Goal: Information Seeking & Learning: Learn about a topic

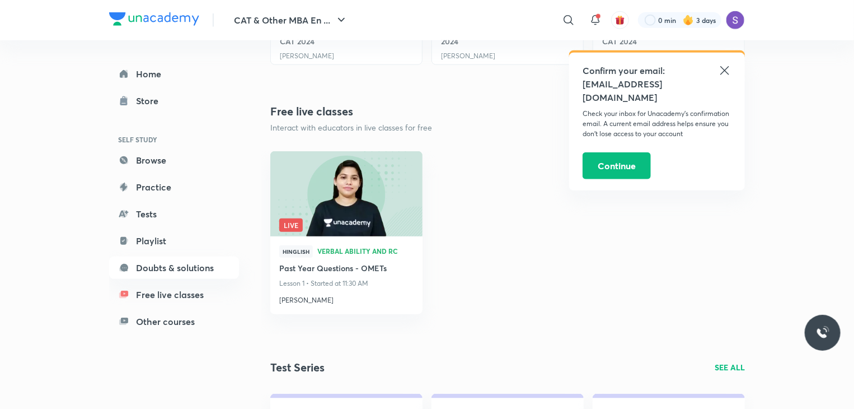
scroll to position [526, 0]
click at [723, 72] on icon at bounding box center [725, 70] width 8 height 8
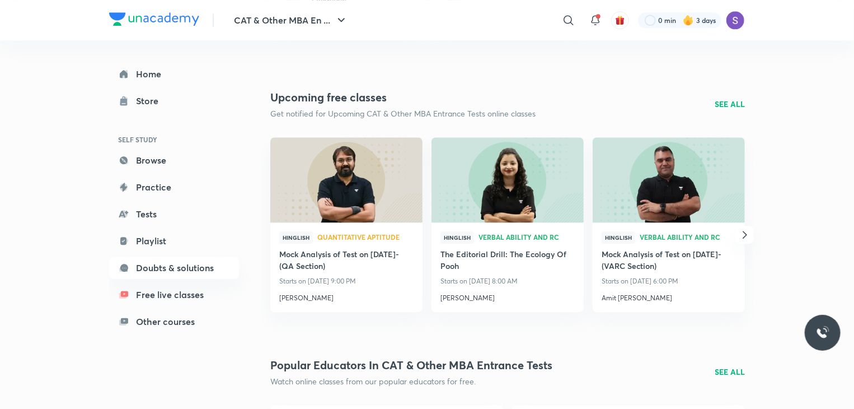
scroll to position [1444, 0]
click at [741, 229] on icon "button" at bounding box center [744, 233] width 13 height 13
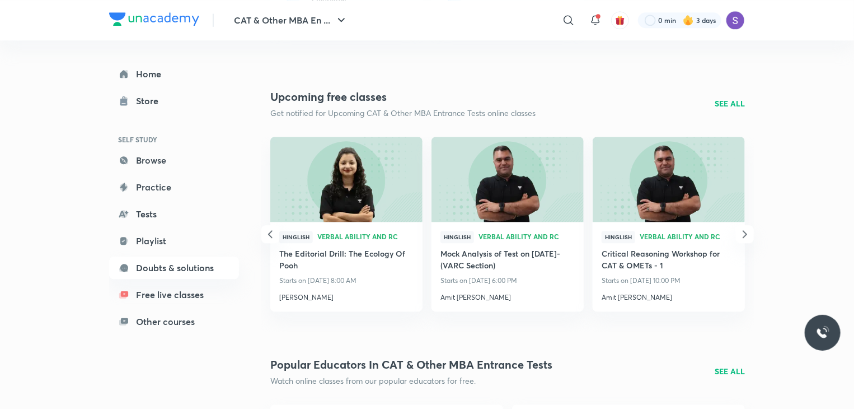
click at [741, 229] on icon "button" at bounding box center [744, 233] width 13 height 13
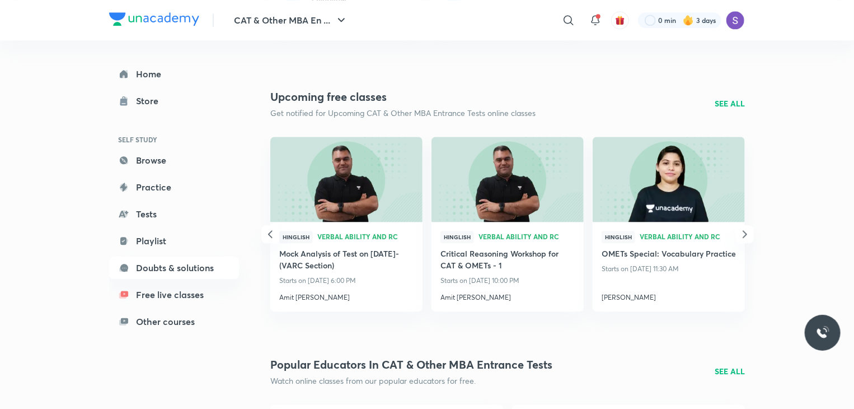
click at [741, 229] on icon "button" at bounding box center [744, 233] width 13 height 13
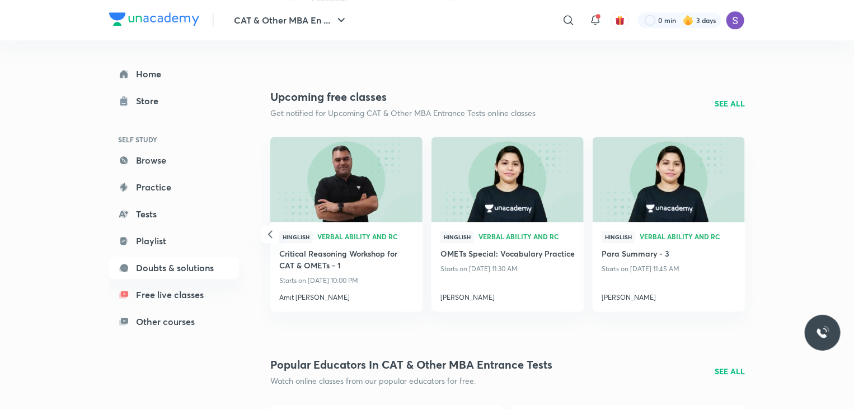
click at [741, 229] on div "Hinglish Verbal Ability and RC Para Summary - 3 Starts on [DATE] 11:45 AM [PERS…" at bounding box center [669, 267] width 152 height 90
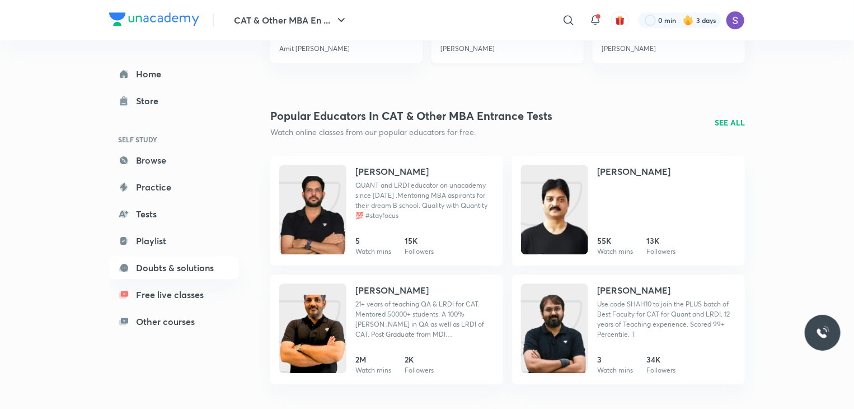
scroll to position [1696, 0]
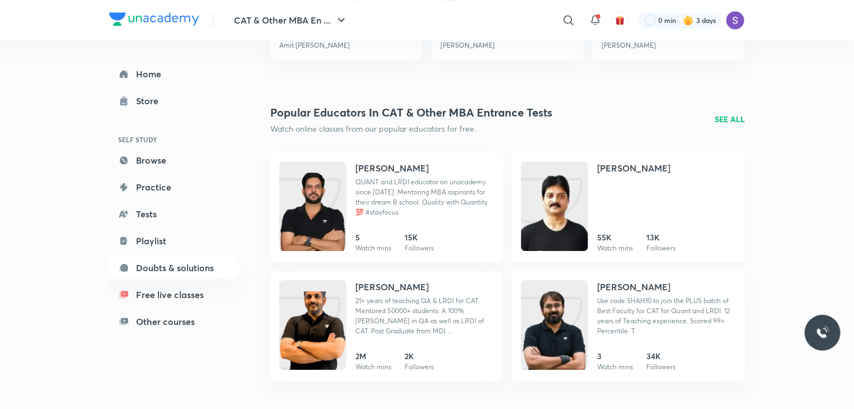
click at [621, 167] on h4 "[PERSON_NAME]" at bounding box center [633, 167] width 73 height 13
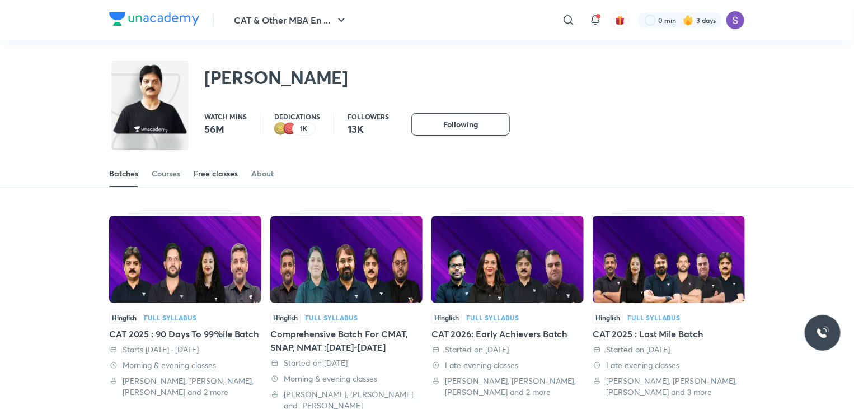
click at [227, 174] on div "Free classes" at bounding box center [216, 173] width 44 height 11
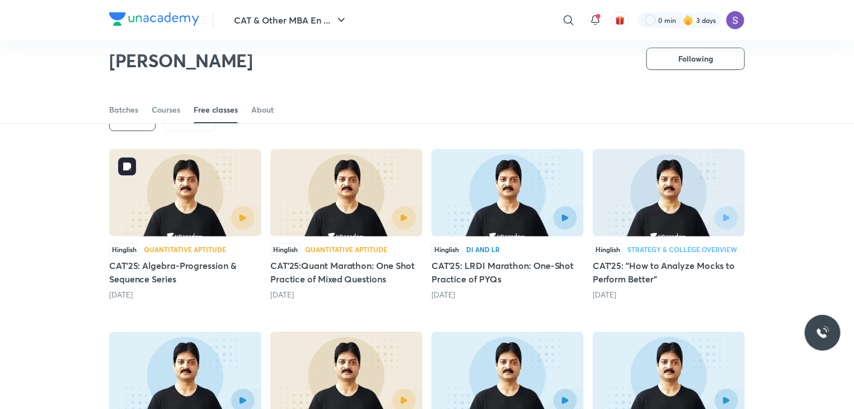
scroll to position [64, 0]
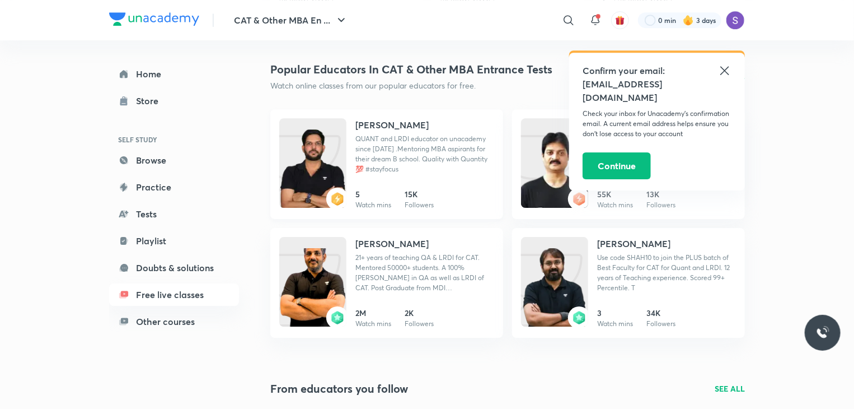
scroll to position [1740, 0]
click at [383, 128] on h4 "[PERSON_NAME]" at bounding box center [392, 124] width 73 height 13
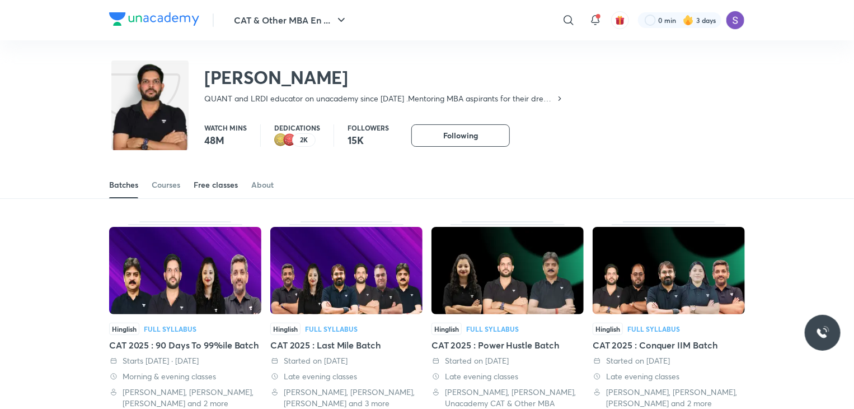
click at [233, 186] on div "Free classes" at bounding box center [216, 184] width 44 height 11
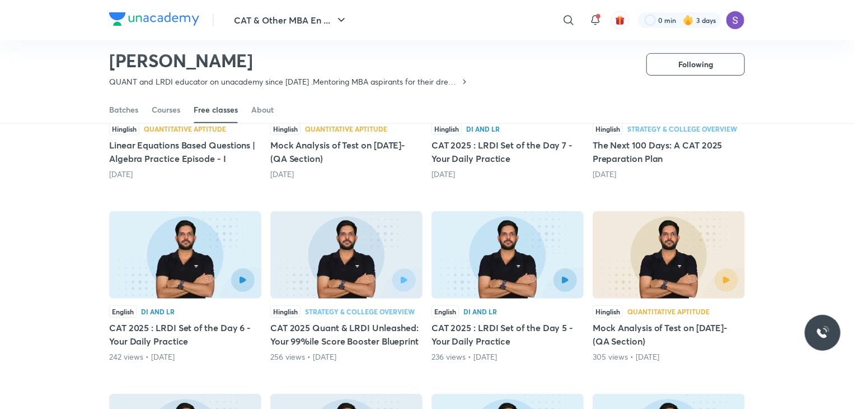
scroll to position [194, 0]
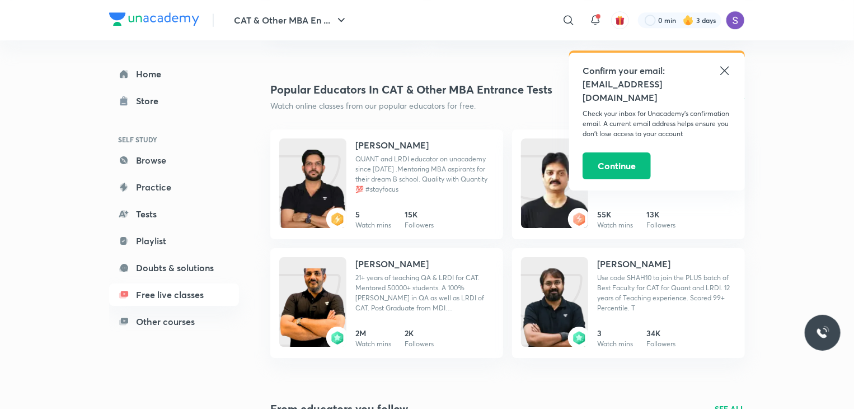
scroll to position [1721, 0]
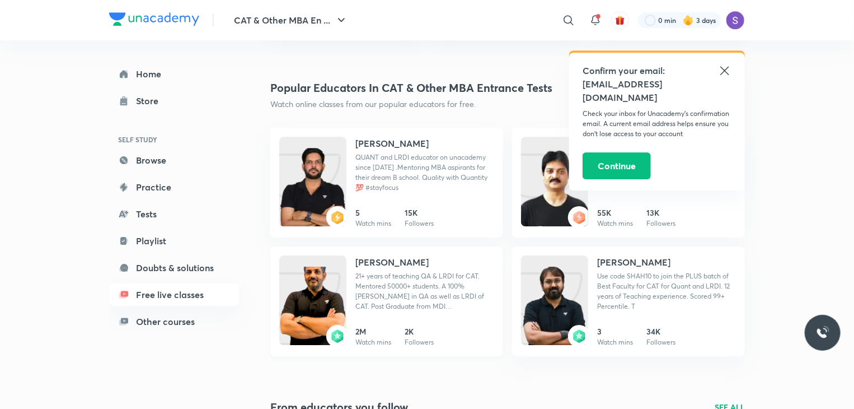
click at [390, 259] on h4 "[PERSON_NAME]" at bounding box center [392, 261] width 73 height 13
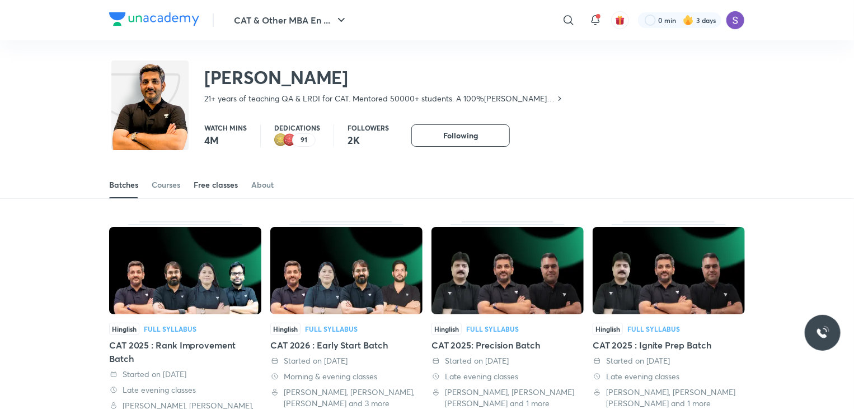
click at [208, 184] on div "Free classes" at bounding box center [216, 184] width 44 height 11
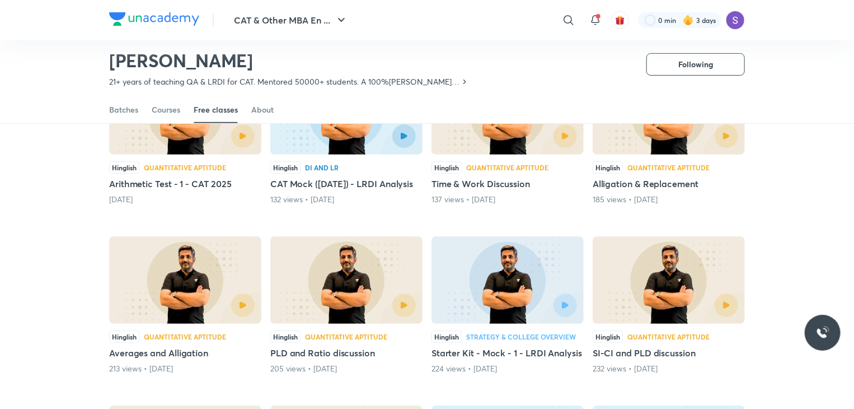
scroll to position [157, 0]
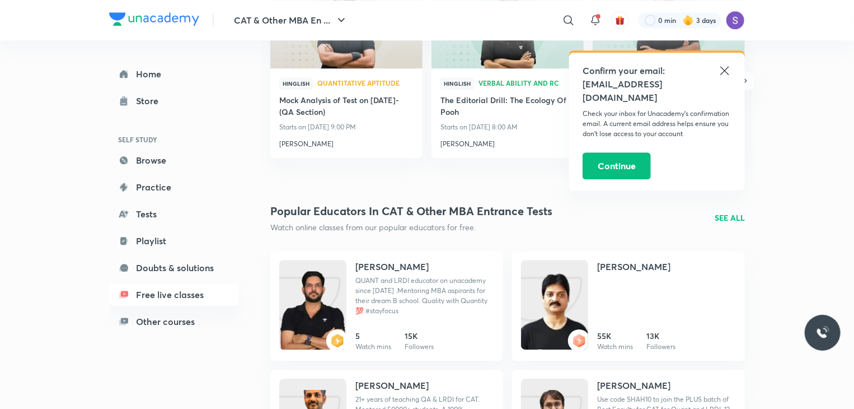
scroll to position [1583, 0]
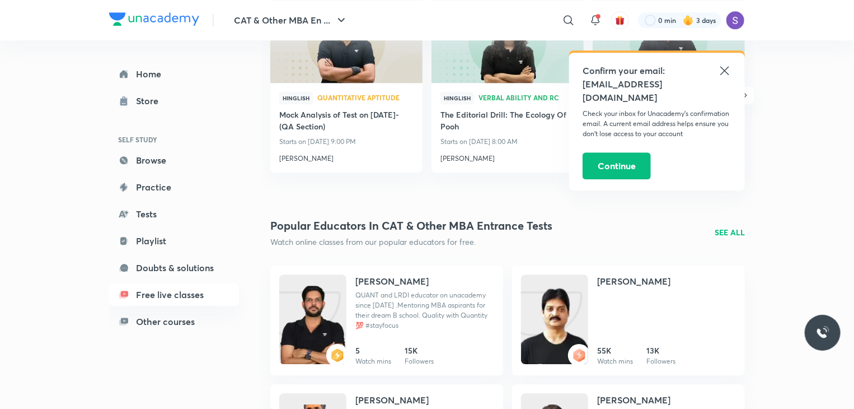
click at [736, 236] on p "SEE ALL" at bounding box center [730, 232] width 30 height 12
click at [727, 64] on icon at bounding box center [724, 70] width 13 height 13
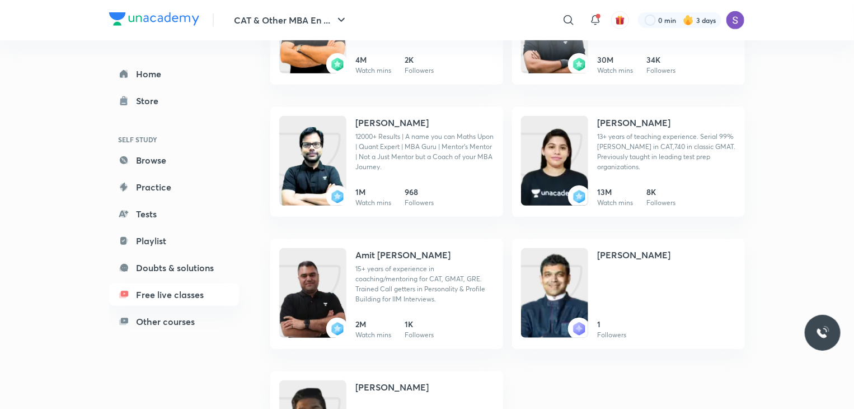
scroll to position [371, 0]
click at [383, 116] on h4 "[PERSON_NAME]" at bounding box center [392, 121] width 73 height 13
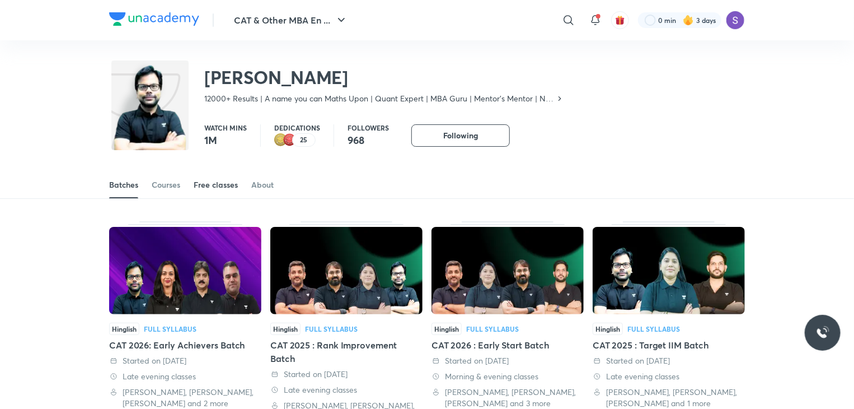
click at [212, 188] on div "Free classes" at bounding box center [216, 184] width 44 height 11
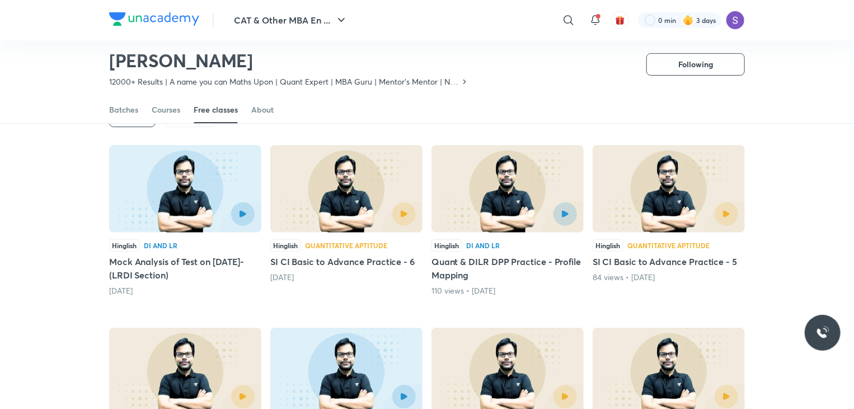
scroll to position [96, 0]
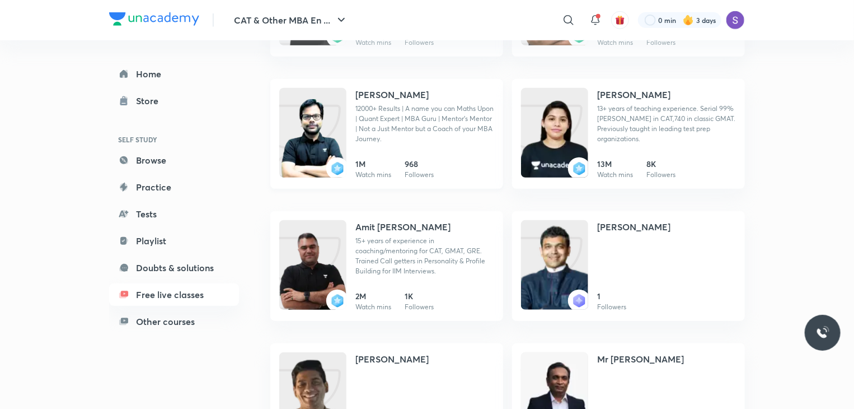
scroll to position [400, 0]
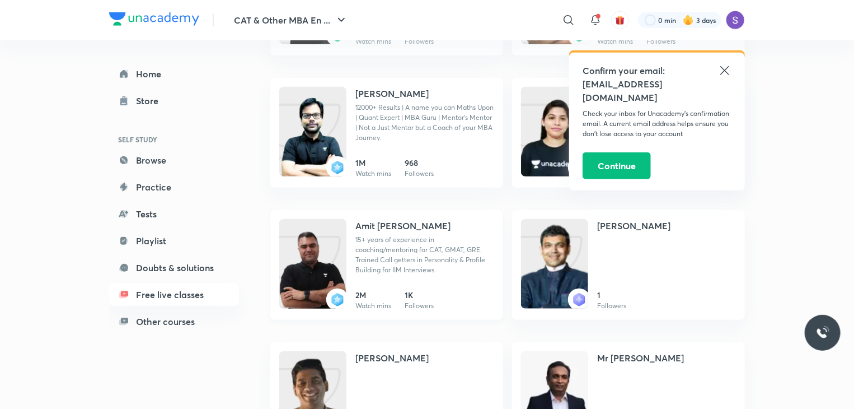
click at [392, 222] on h4 "Amit [PERSON_NAME]" at bounding box center [403, 225] width 95 height 13
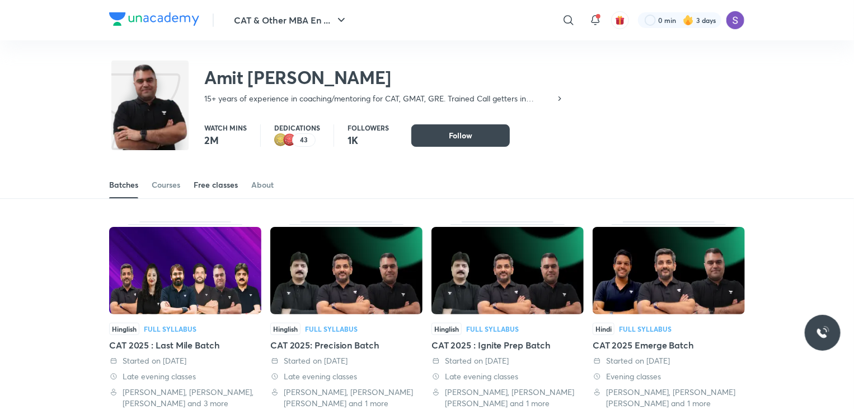
click at [224, 186] on div "Free classes" at bounding box center [216, 184] width 44 height 11
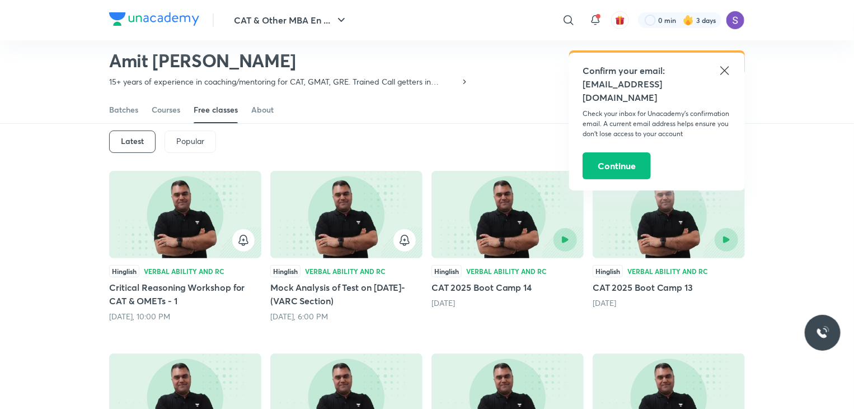
scroll to position [52, 0]
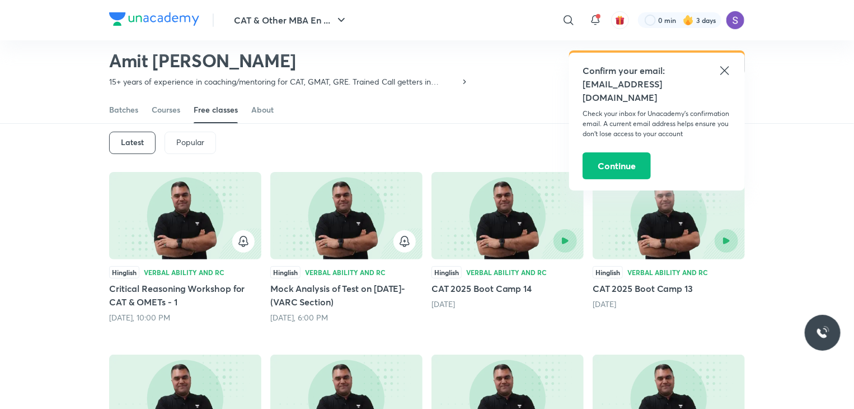
click at [723, 69] on icon at bounding box center [725, 70] width 8 height 8
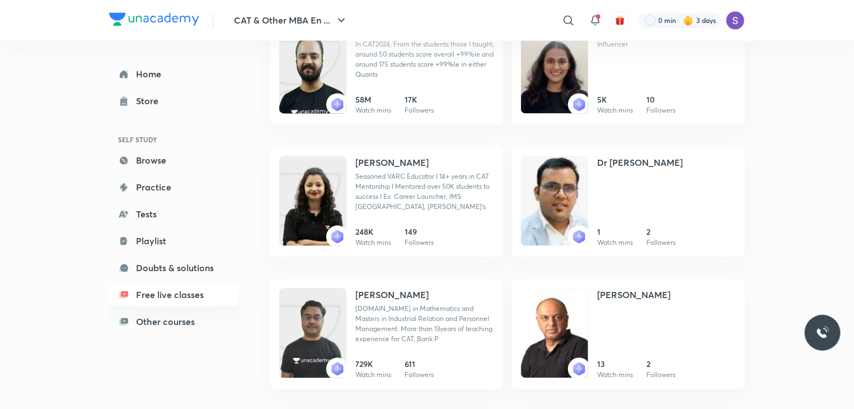
scroll to position [1109, 0]
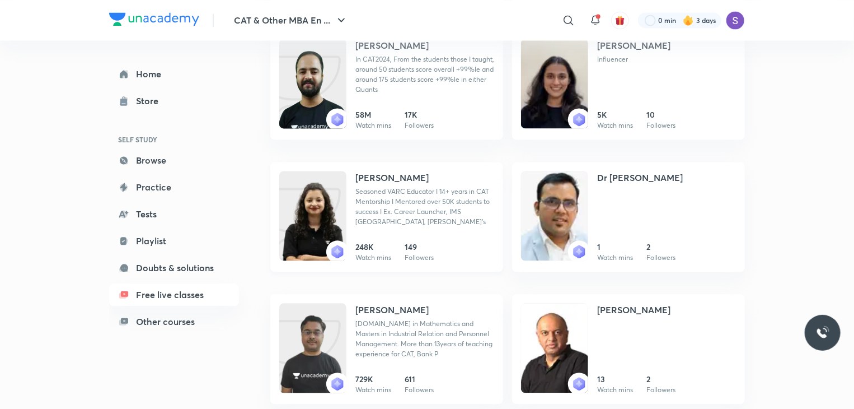
click at [378, 172] on h4 "[PERSON_NAME]" at bounding box center [392, 177] width 73 height 13
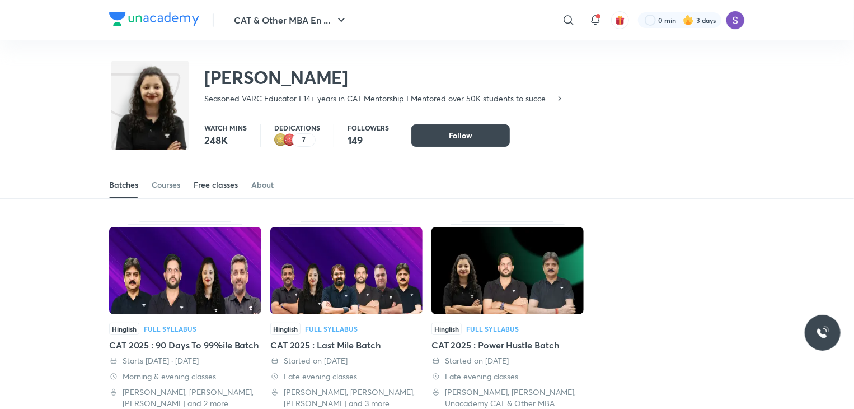
click at [202, 179] on div "Free classes" at bounding box center [216, 184] width 44 height 11
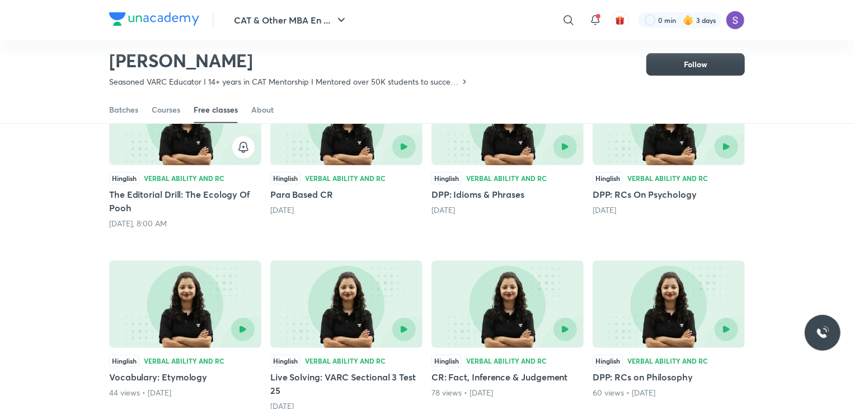
scroll to position [146, 0]
click at [244, 148] on icon "button" at bounding box center [243, 147] width 13 height 13
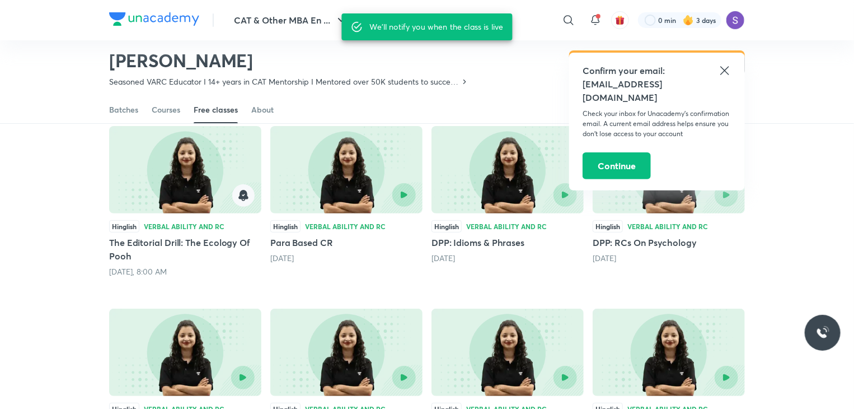
scroll to position [96, 0]
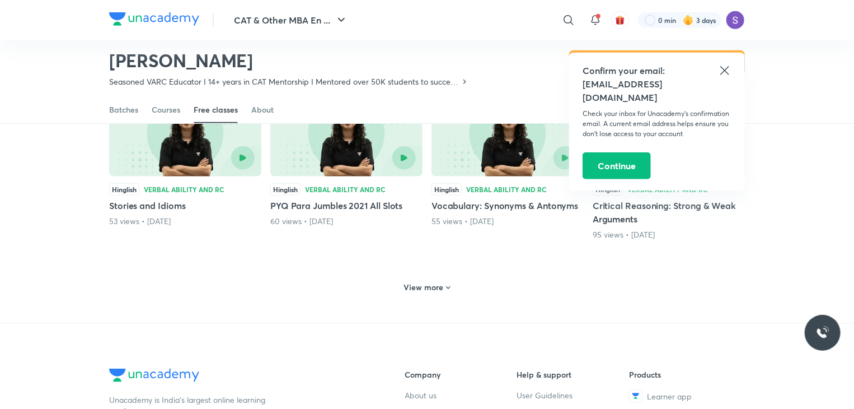
scroll to position [499, 0]
click at [422, 282] on h6 "View more" at bounding box center [424, 287] width 40 height 11
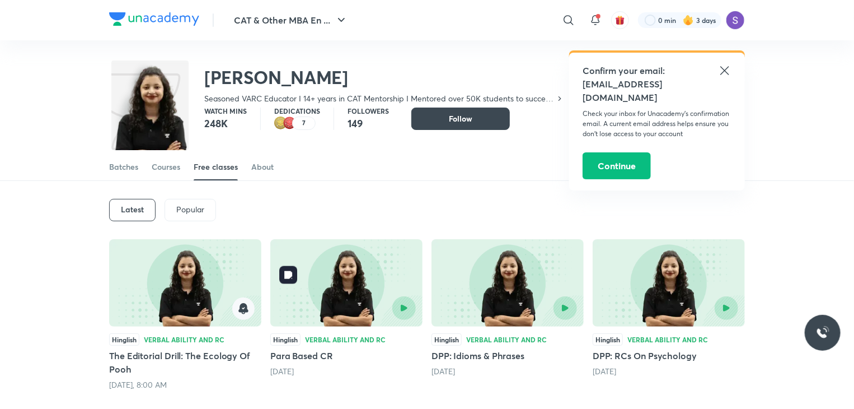
scroll to position [0, 0]
